Goal: Task Accomplishment & Management: Complete application form

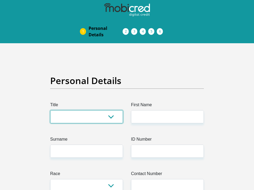
click at [89, 117] on select "Mr Ms Mrs Dr [PERSON_NAME]" at bounding box center [86, 116] width 73 height 13
select select "Mr"
click at [50, 110] on select "Mr Ms Mrs Dr [PERSON_NAME]" at bounding box center [86, 116] width 73 height 13
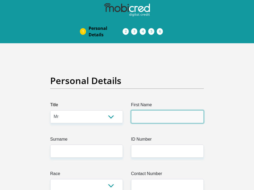
click at [151, 117] on input "First Name" at bounding box center [167, 116] width 73 height 13
type input "Avela"
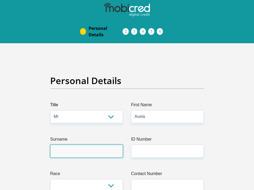
type input "Hlathana"
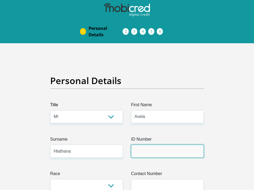
type input "Builders Warehouse"
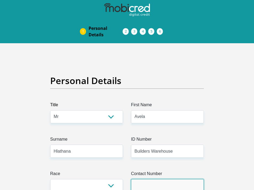
type input "0786699676"
select select "ZAF"
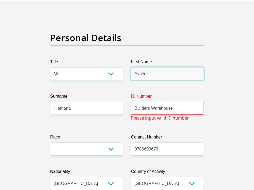
scroll to position [53, 0]
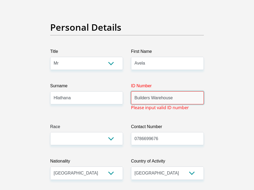
click at [176, 96] on input "Builders Warehouse" at bounding box center [167, 97] width 73 height 13
type input "B"
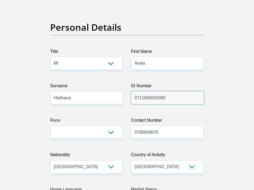
type input "9711085625088"
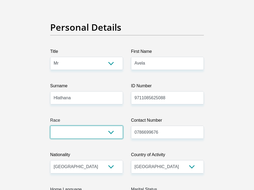
click at [103, 131] on select "Black Coloured Indian White Other" at bounding box center [86, 132] width 73 height 13
select select "1"
click at [50, 126] on select "Black Coloured Indian White Other" at bounding box center [86, 132] width 73 height 13
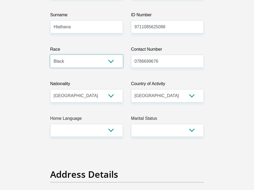
scroll to position [133, 0]
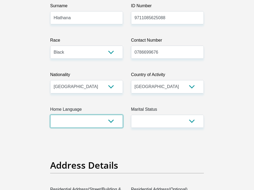
click at [95, 127] on select "Afrikaans English Sepedi South Ndebele Southern Sotho Swati Tsonga Tswana Venda…" at bounding box center [86, 121] width 73 height 13
select select "xho"
click at [50, 115] on select "Afrikaans English Sepedi South Ndebele Southern Sotho Swati Tsonga Tswana Venda…" at bounding box center [86, 121] width 73 height 13
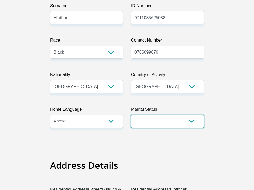
click at [182, 123] on select "Married ANC Single Divorced Widowed Married COP or Customary Law" at bounding box center [167, 121] width 73 height 13
select select "2"
click at [131, 115] on select "Married ANC Single Divorced Widowed Married COP or Customary Law" at bounding box center [167, 121] width 73 height 13
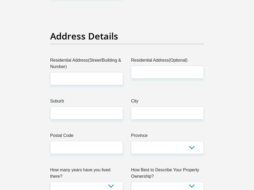
scroll to position [293, 0]
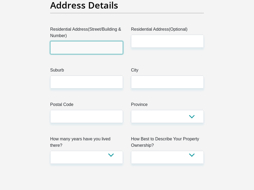
click at [79, 46] on input "Residential Address(Street/Building & Number)" at bounding box center [86, 47] width 73 height 13
click at [88, 47] on input "Residential Address(Street/Building & Number)" at bounding box center [86, 47] width 73 height 13
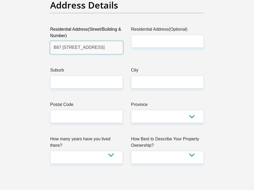
type input "B87 [STREET_ADDRESS]"
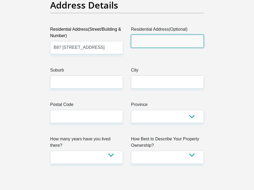
click at [175, 41] on input "Residential Address(Optional)" at bounding box center [167, 41] width 73 height 13
type input "Dunoon"
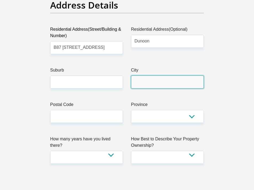
click at [157, 86] on input "City" at bounding box center [167, 81] width 73 height 13
type input "[GEOGRAPHIC_DATA]"
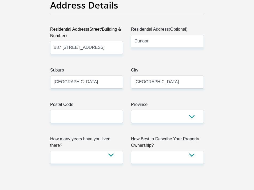
type input "[EMAIL_ADDRESS][DOMAIN_NAME]"
click at [79, 116] on input "Postal Code" at bounding box center [86, 116] width 73 height 13
type input "7441"
click at [165, 117] on select "Eastern Cape Free State [GEOGRAPHIC_DATA] [GEOGRAPHIC_DATA][DATE] [GEOGRAPHIC_D…" at bounding box center [167, 116] width 73 height 13
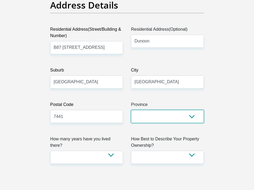
select select "Western Cape"
click at [131, 110] on select "Eastern Cape Free State [GEOGRAPHIC_DATA] [GEOGRAPHIC_DATA][DATE] [GEOGRAPHIC_D…" at bounding box center [167, 116] width 73 height 13
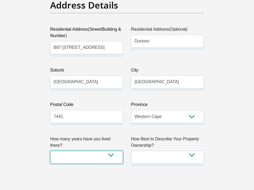
click at [81, 153] on select "less than 1 year 1-3 years 3-5 years 5+ years" at bounding box center [86, 157] width 73 height 13
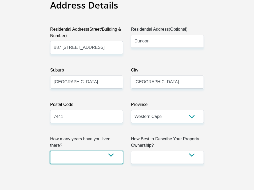
click at [91, 151] on select "less than 1 year 1-3 years 3-5 years 5+ years" at bounding box center [86, 157] width 73 height 13
select select "2"
click at [50, 151] on select "less than 1 year 1-3 years 3-5 years 5+ years" at bounding box center [86, 157] width 73 height 13
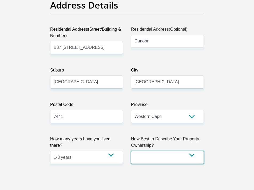
click at [158, 159] on select "Owned Rented Family Owned Company Dwelling" at bounding box center [167, 157] width 73 height 13
select select "Rented"
click at [131, 151] on select "Owned Rented Family Owned Company Dwelling" at bounding box center [167, 157] width 73 height 13
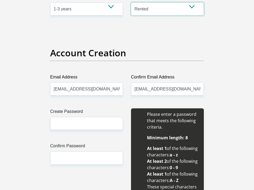
scroll to position [453, 0]
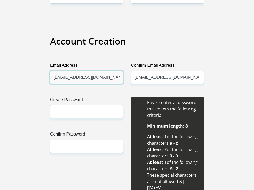
click at [116, 77] on input "[EMAIL_ADDRESS][DOMAIN_NAME]" at bounding box center [86, 77] width 73 height 13
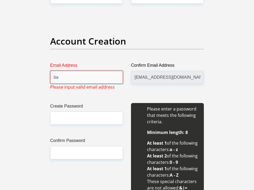
type input "b"
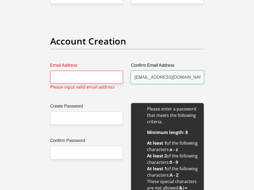
click at [196, 78] on input "[EMAIL_ADDRESS][DOMAIN_NAME]" at bounding box center [167, 77] width 73 height 13
click at [196, 79] on input "[EMAIL_ADDRESS][DOMAIN_NAME]" at bounding box center [167, 77] width 73 height 13
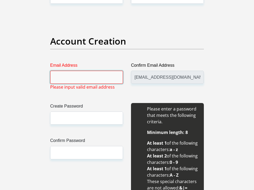
click at [100, 77] on input "Email Address" at bounding box center [86, 77] width 73 height 13
type input "[EMAIL_ADDRESS][DOMAIN_NAME]"
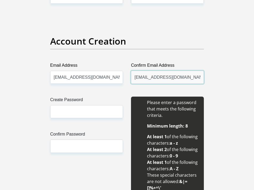
click at [156, 79] on input "[EMAIL_ADDRESS][DOMAIN_NAME]" at bounding box center [167, 77] width 73 height 13
click at [196, 78] on input "[EMAIL_ADDRESS][DOMAIN_NAME]" at bounding box center [167, 77] width 73 height 13
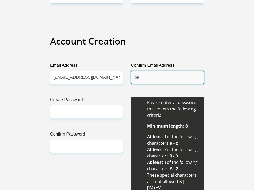
type input "b"
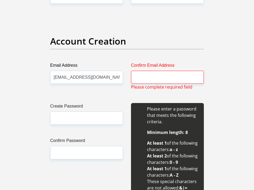
click at [168, 75] on input "Confirm Email Address" at bounding box center [167, 77] width 73 height 13
type input "[EMAIL_ADDRESS][DOMAIN_NAME]"
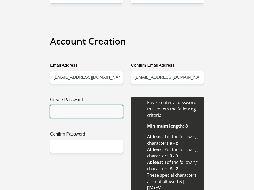
click at [91, 113] on input "Create Password" at bounding box center [86, 111] width 73 height 13
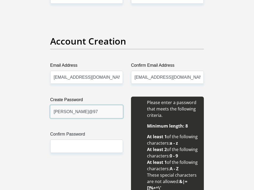
type input "[PERSON_NAME]@97"
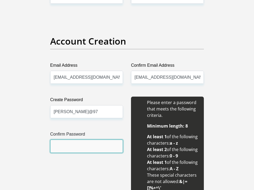
click at [113, 148] on input "Confirm Password" at bounding box center [86, 145] width 73 height 13
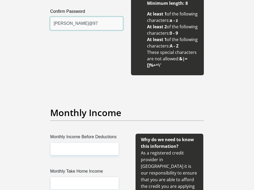
scroll to position [587, 0]
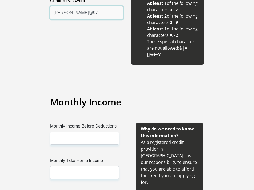
type input "[PERSON_NAME]@97"
drag, startPoint x: 95, startPoint y: 46, endPoint x: 91, endPoint y: 48, distance: 4.1
click at [95, 46] on div "Create Password [PERSON_NAME]@97 Please input valid password Confirm Password […" at bounding box center [86, 13] width 81 height 101
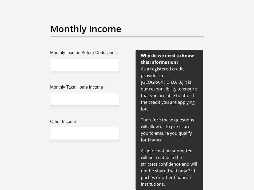
scroll to position [667, 0]
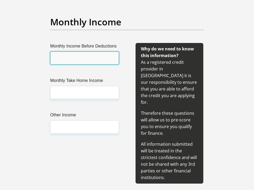
click at [85, 58] on input "Monthly Income Before Deductions" at bounding box center [84, 57] width 69 height 13
type input "6600"
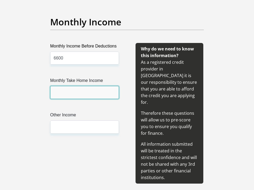
click at [75, 94] on input "Monthly Take Home Income" at bounding box center [84, 92] width 69 height 13
type input "3000"
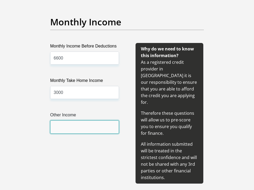
click at [84, 128] on input "Other Income" at bounding box center [84, 126] width 69 height 13
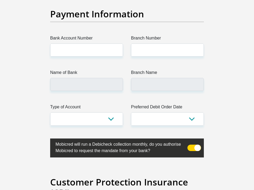
scroll to position [1333, 0]
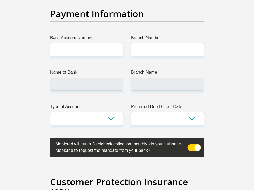
type input "0"
